Goal: Task Accomplishment & Management: Use online tool/utility

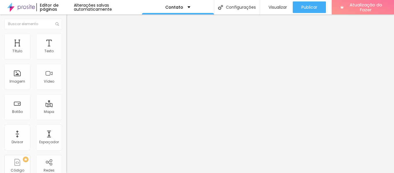
click at [66, 37] on li "Estilo" at bounding box center [99, 36] width 66 height 6
click at [23, 68] on div "Imagem" at bounding box center [17, 77] width 26 height 26
click at [13, 76] on div "Imagem" at bounding box center [17, 77] width 26 height 26
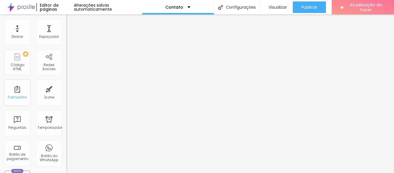
scroll to position [115, 0]
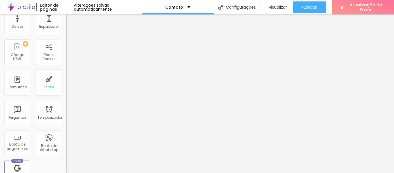
click at [49, 82] on div "Ícone" at bounding box center [49, 82] width 26 height 26
click at [12, 60] on div "PREMIUM Código HTML" at bounding box center [17, 52] width 26 height 26
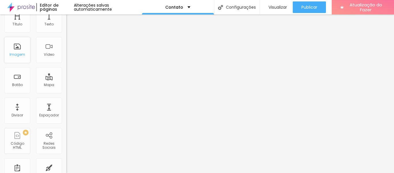
scroll to position [0, 0]
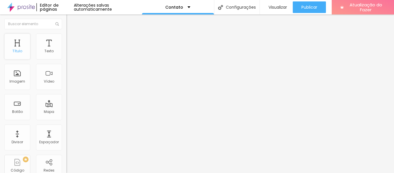
click at [21, 56] on div "Título" at bounding box center [17, 46] width 26 height 26
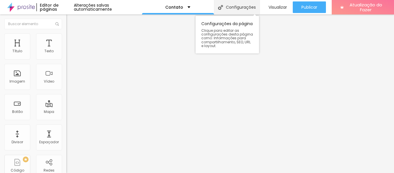
click at [236, 5] on font "Configurações" at bounding box center [241, 7] width 30 height 6
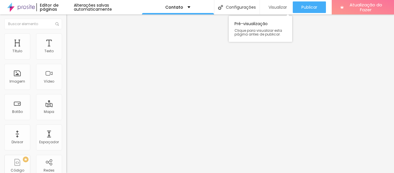
click at [268, 7] on font "Visualizar" at bounding box center [277, 7] width 18 height 6
click at [14, 79] on font "Imagem" at bounding box center [18, 81] width 16 height 5
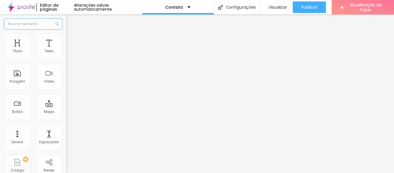
click at [28, 27] on input "text" at bounding box center [33, 24] width 58 height 10
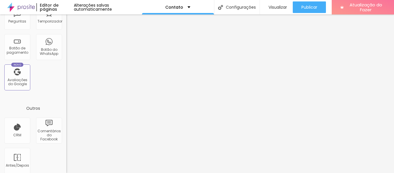
scroll to position [216, 0]
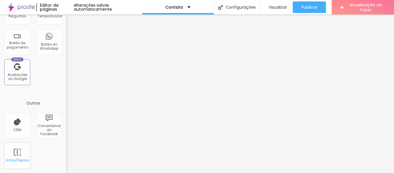
click at [25, 150] on div "Antes/Depois" at bounding box center [17, 155] width 26 height 26
click at [44, 51] on div "Botão do WhatsApp" at bounding box center [49, 42] width 26 height 26
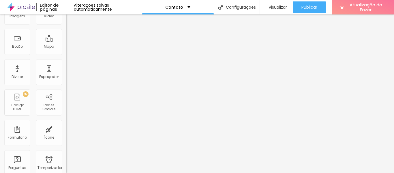
scroll to position [0, 0]
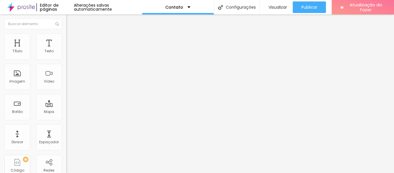
click at [66, 52] on img at bounding box center [68, 50] width 4 height 4
drag, startPoint x: 20, startPoint y: 119, endPoint x: 35, endPoint y: 121, distance: 15.7
click at [66, 123] on div "30 Tamanho do texto" at bounding box center [99, 110] width 66 height 82
type input "90"
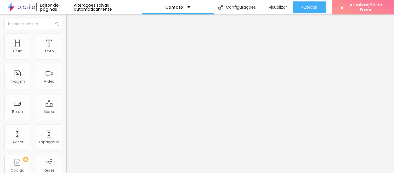
type input "91"
type input "100"
type input "97"
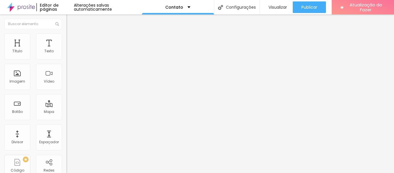
type input "97"
type input "73"
type input "63"
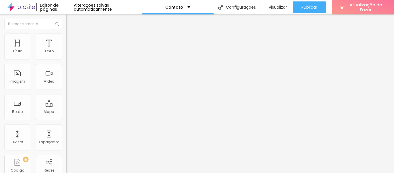
type input "59"
type input "52"
type input "44"
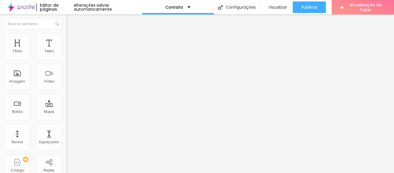
type input "44"
type input "42"
type input "41"
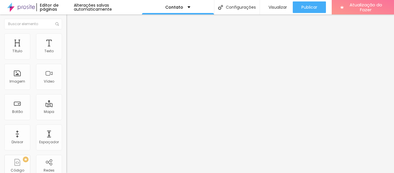
type input "39"
type input "38"
drag, startPoint x: 44, startPoint y: 119, endPoint x: 23, endPoint y: 118, distance: 21.1
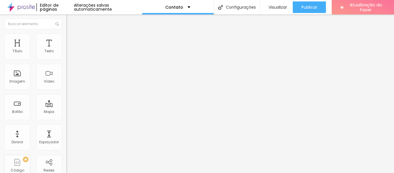
type input "38"
click at [66, 136] on input "range" at bounding box center [84, 138] width 37 height 5
type input "2"
type input "5"
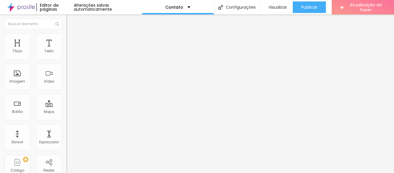
type input "5"
type input "7"
type input "9"
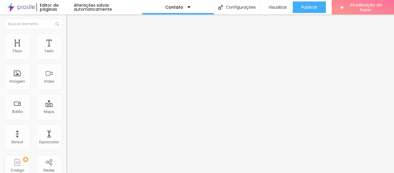
type input "13"
type input "16"
type input "18"
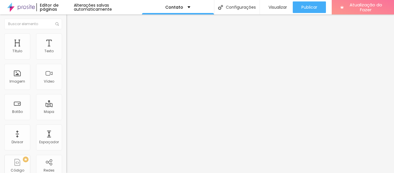
type input "18"
type input "20"
type input "22"
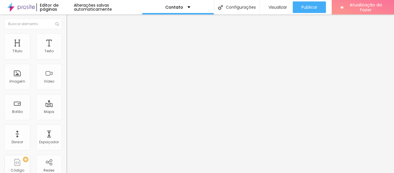
type input "23"
type input "24"
type input "27"
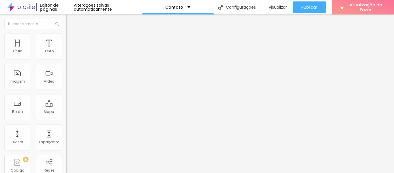
type input "27"
type input "28"
type input "29"
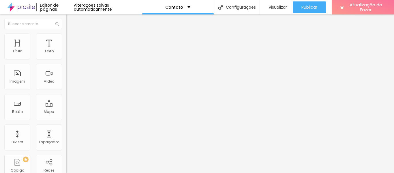
type input "30"
type input "28"
type input "14"
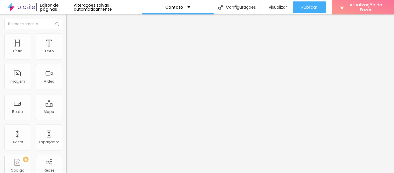
type input "14"
type input "9"
type input "1"
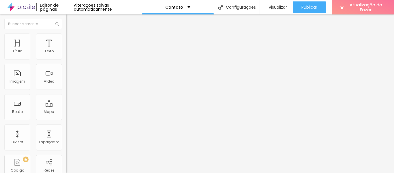
type input "0"
drag, startPoint x: 15, startPoint y: 155, endPoint x: 11, endPoint y: 154, distance: 4.3
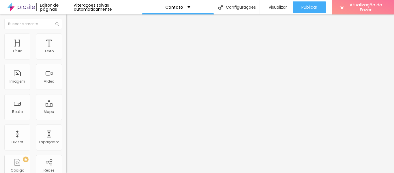
type input "1.2"
type input "1.3"
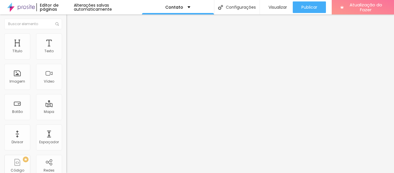
type input "1.4"
type input "1.5"
type input "1.6"
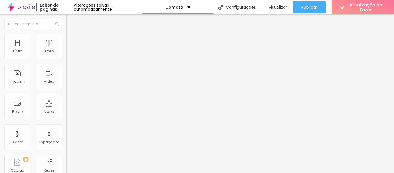
type input "1.6"
type input "1.7"
type input "1.8"
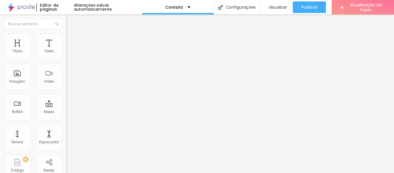
type input "1.9"
type input "2"
type input "1.4"
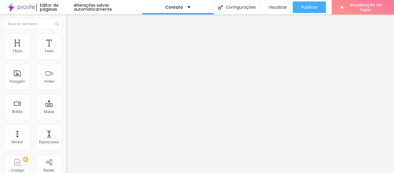
type input "1.4"
type input "1.3"
type input "1.2"
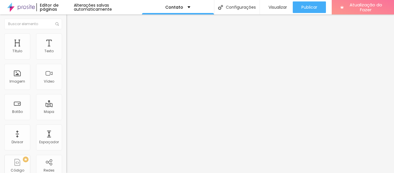
type input "1.1"
type input "1.2"
type input "1.1"
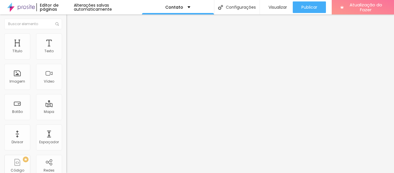
type input "1.1"
drag, startPoint x: 31, startPoint y: 143, endPoint x: 29, endPoint y: 148, distance: 5.9
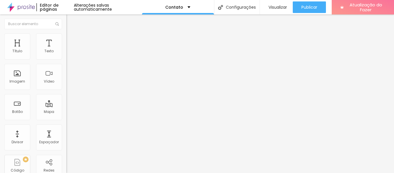
type input "1"
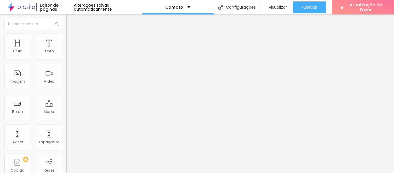
type input "7.6"
type input "10.7"
type input "11.8"
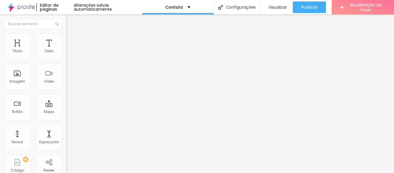
type input "11.8"
type input "13.2"
type input "15.6"
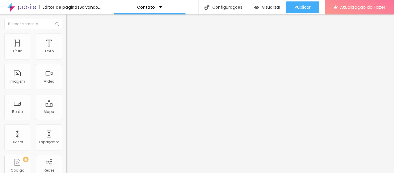
type input "13.2"
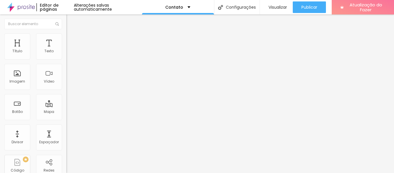
type input "7.9"
type input "5.8"
type input "0.2"
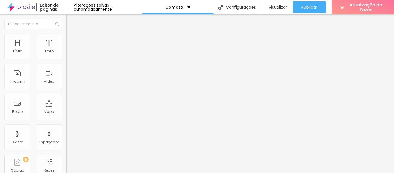
type input "0.2"
type input "0"
type input "1"
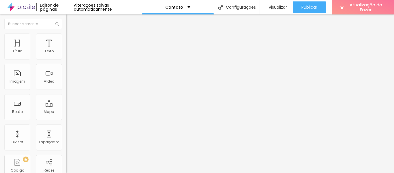
type input "10.7"
type input "15"
type input "19.4"
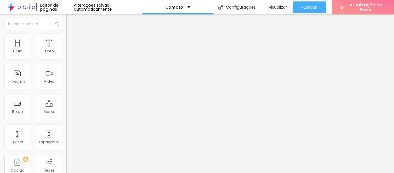
type input "19.4"
type input "20"
type input "17.1"
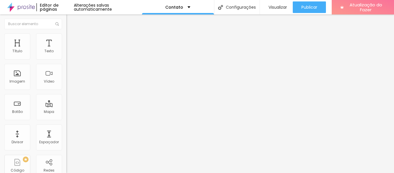
type input "1.8"
type input "0"
drag, startPoint x: 34, startPoint y: 133, endPoint x: 14, endPoint y: 119, distance: 23.9
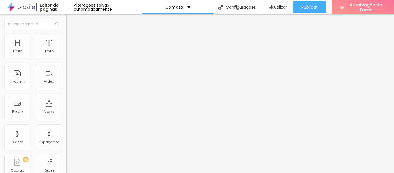
click at [66, 36] on img at bounding box center [68, 35] width 5 height 5
click at [66, 39] on ul "Estilo Avançado" at bounding box center [99, 34] width 66 height 12
click at [71, 34] on font "Estilo" at bounding box center [75, 31] width 9 height 5
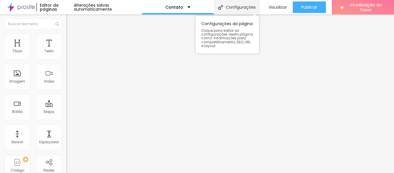
click at [226, 8] on font "Configurações" at bounding box center [241, 7] width 30 height 6
